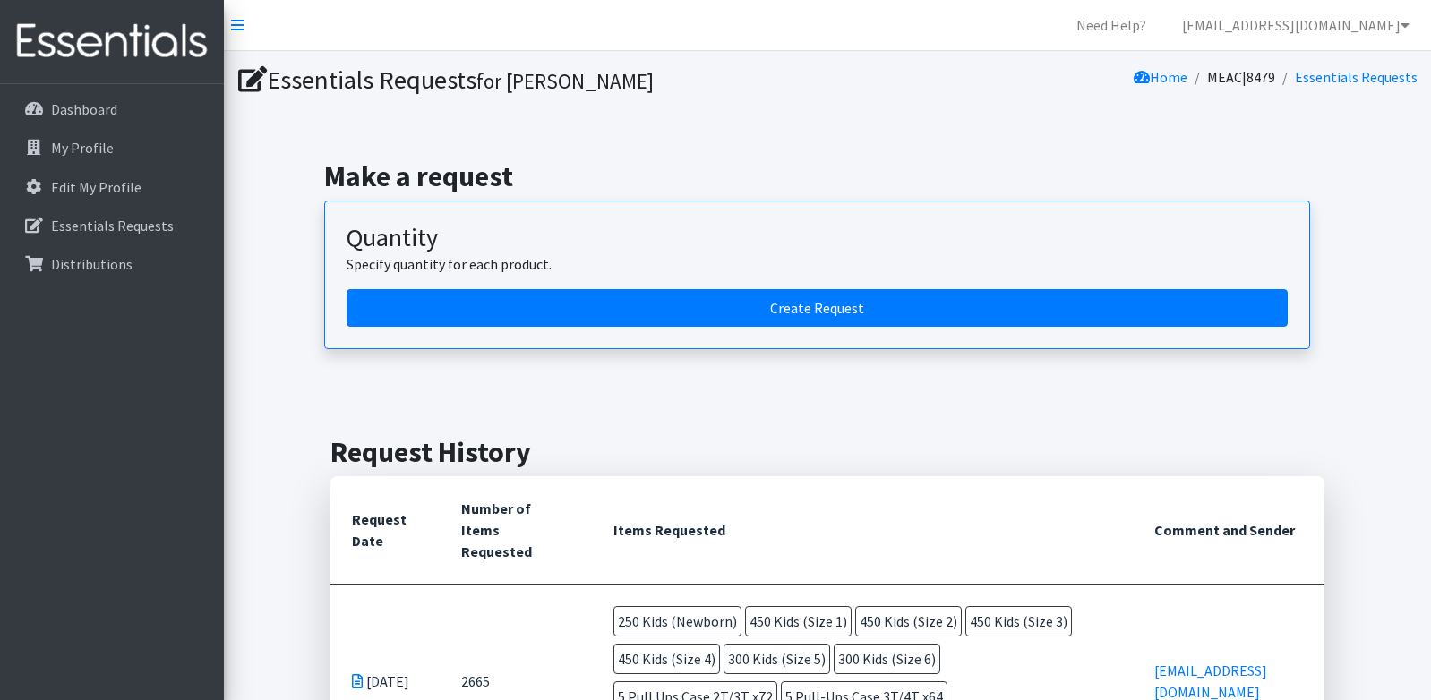
click at [749, 129] on div "Make a request Quantity Specify quantity for each product. Create Request" at bounding box center [827, 254] width 1192 height 276
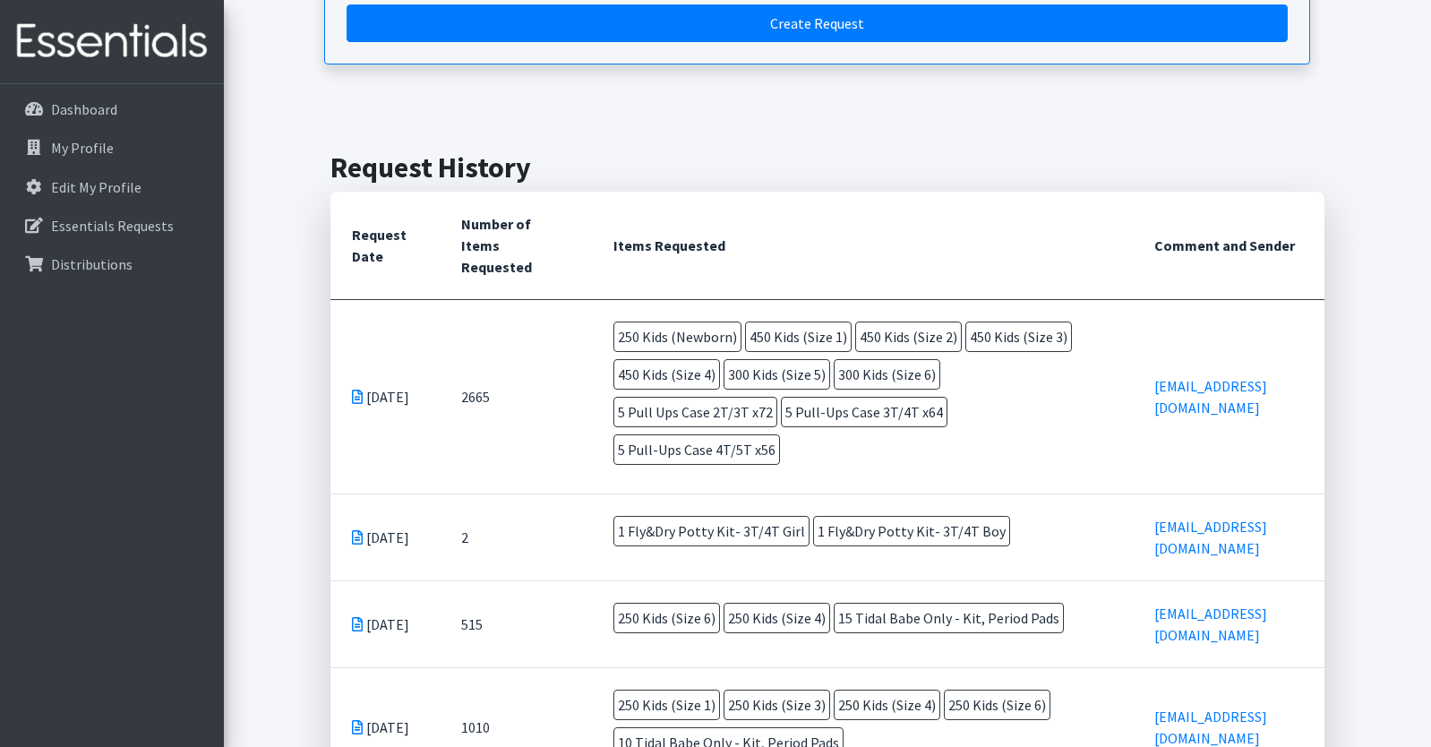
scroll to position [291, 0]
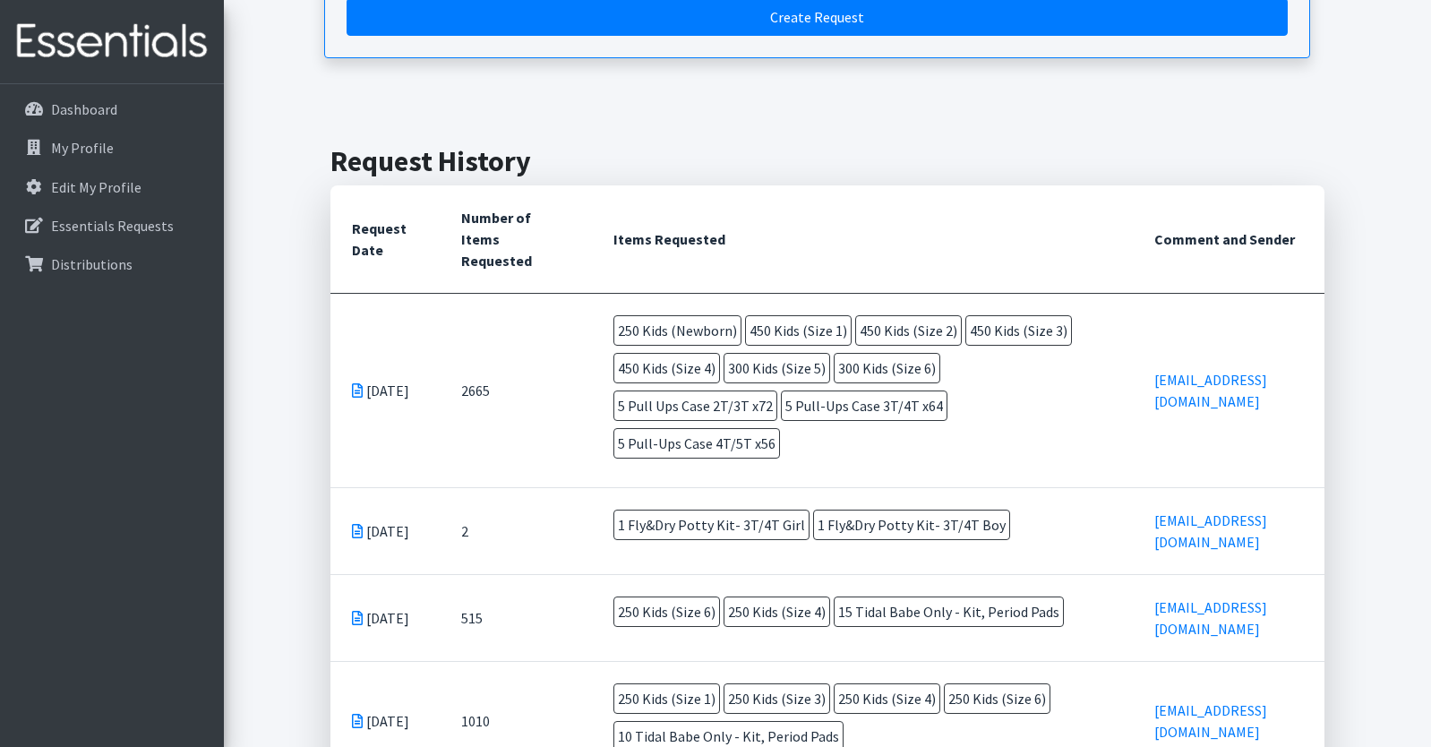
click at [474, 397] on td "2665" at bounding box center [516, 390] width 152 height 194
click at [472, 394] on td "2665" at bounding box center [516, 390] width 152 height 194
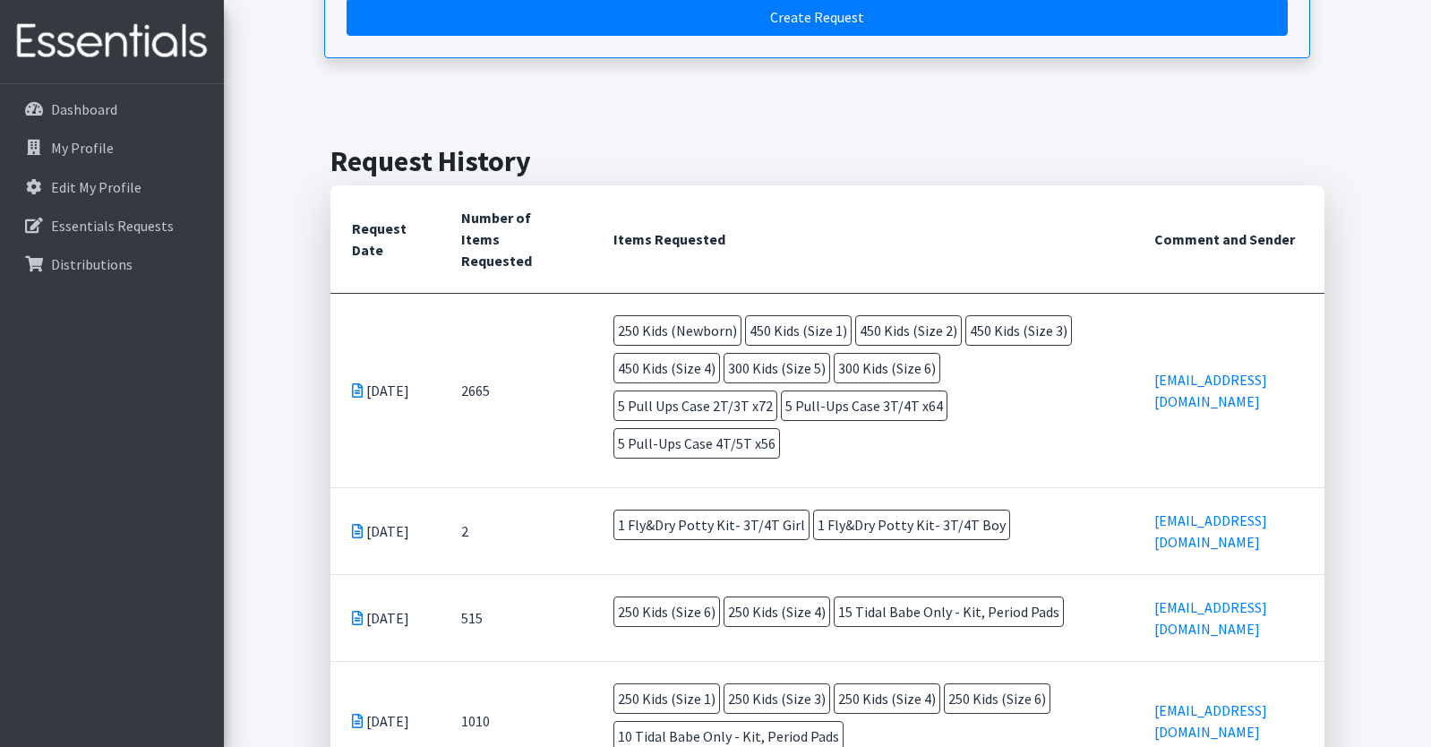
click at [472, 394] on td "2665" at bounding box center [516, 390] width 152 height 194
click at [471, 393] on td "2665" at bounding box center [516, 390] width 152 height 194
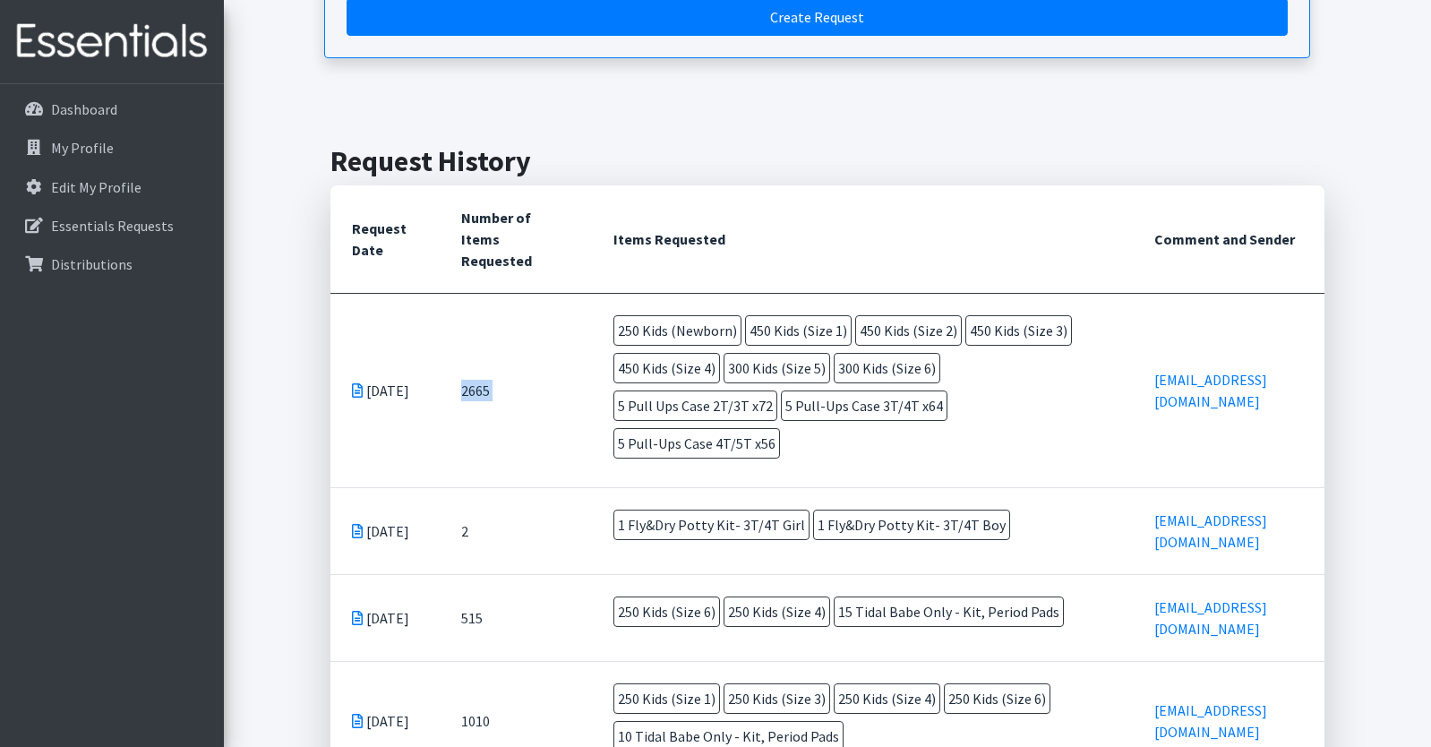
click at [475, 394] on td "2665" at bounding box center [516, 390] width 152 height 194
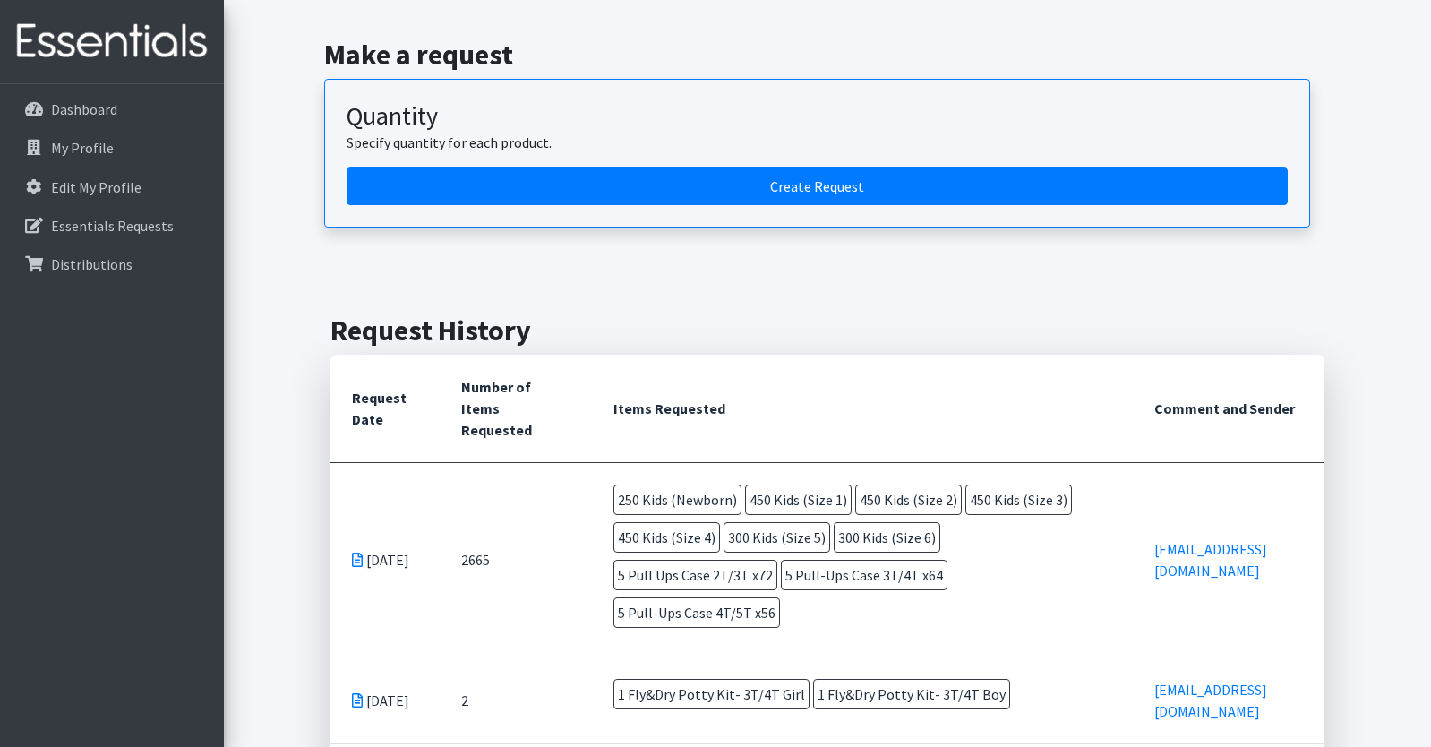
scroll to position [0, 0]
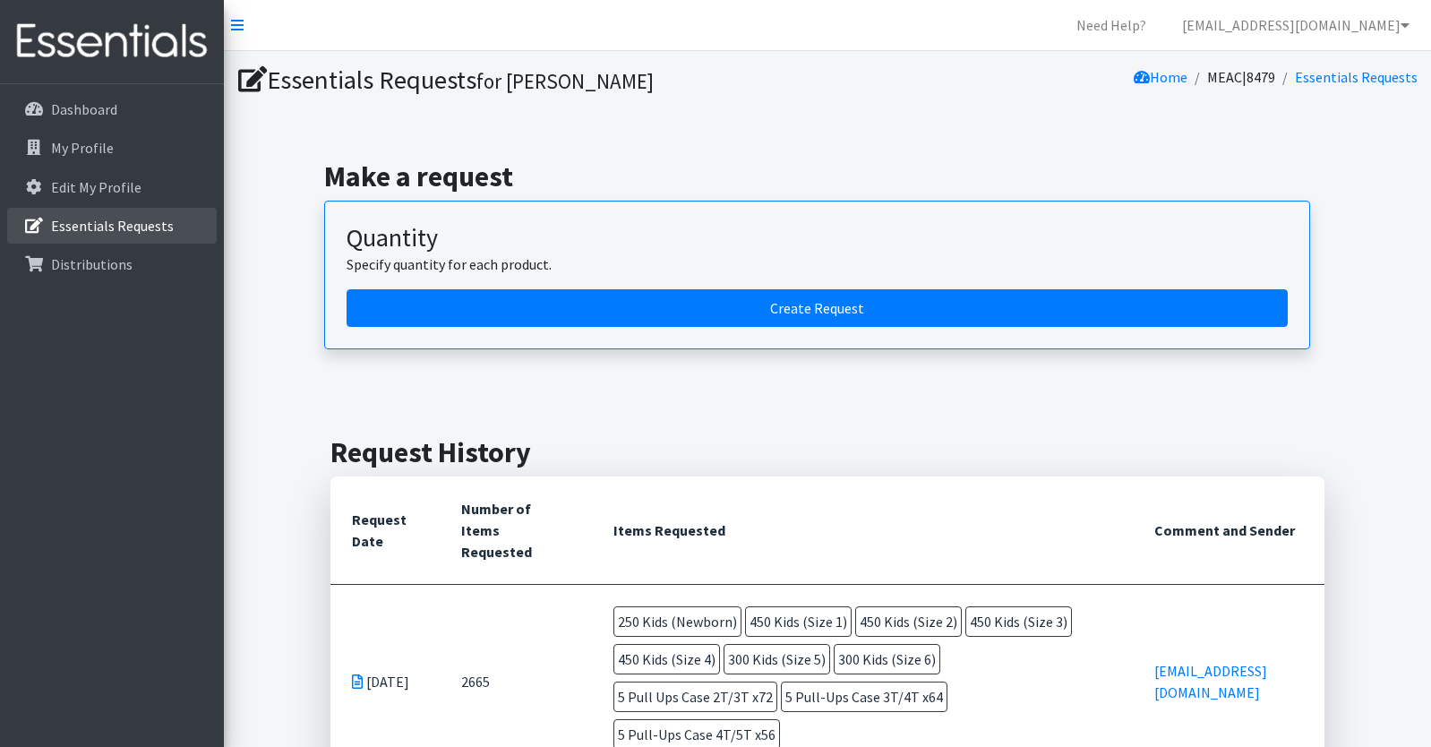
click at [124, 216] on link "Essentials Requests" at bounding box center [111, 226] width 209 height 36
click at [119, 224] on p "Essentials Requests" at bounding box center [112, 226] width 123 height 18
